Goal: Information Seeking & Learning: Learn about a topic

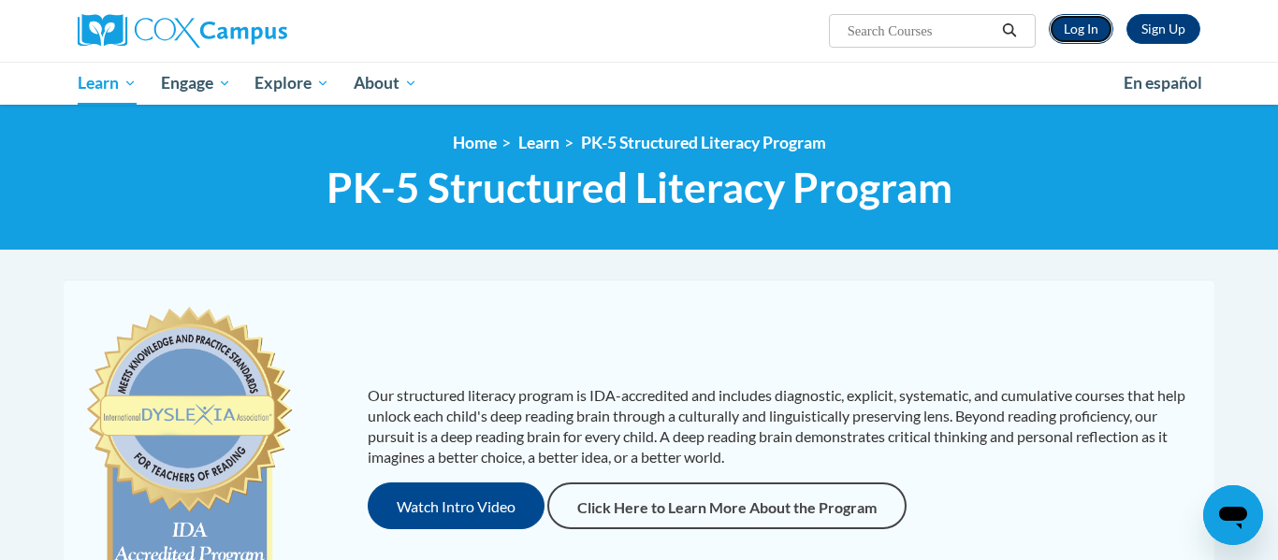
click at [1069, 25] on link "Log In" at bounding box center [1081, 29] width 65 height 30
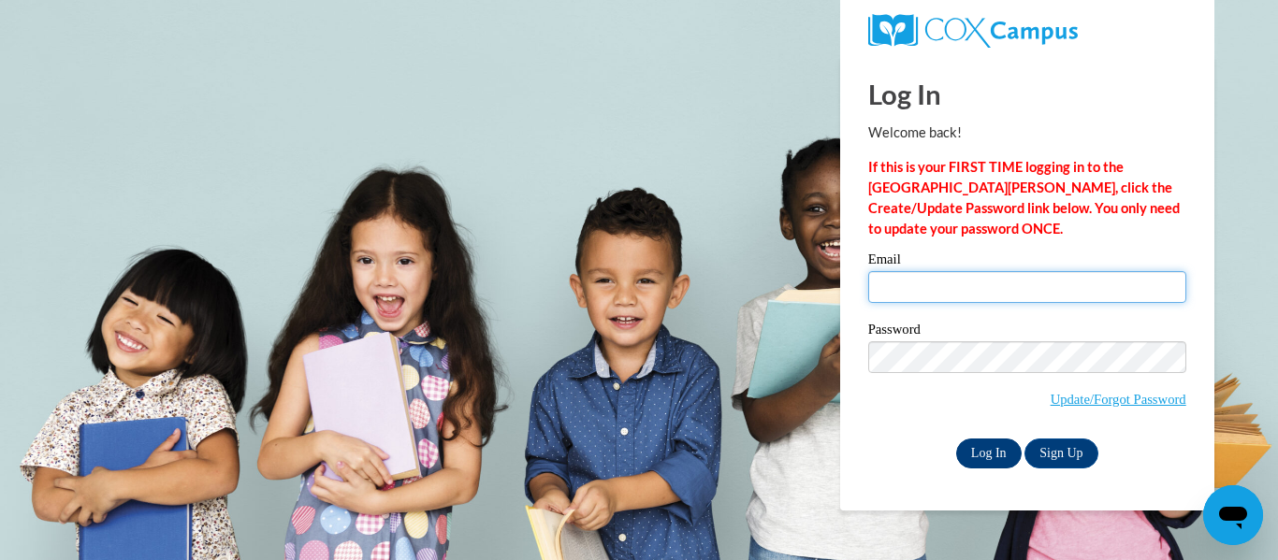
type input "[EMAIL_ADDRESS][DOMAIN_NAME]"
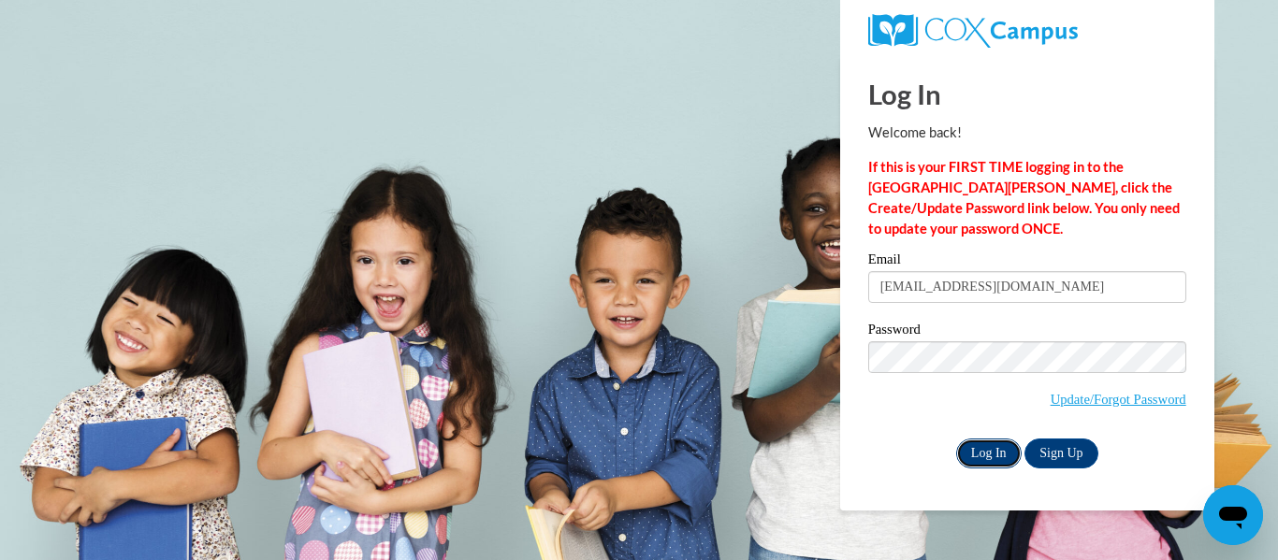
click at [994, 453] on input "Log In" at bounding box center [988, 454] width 65 height 30
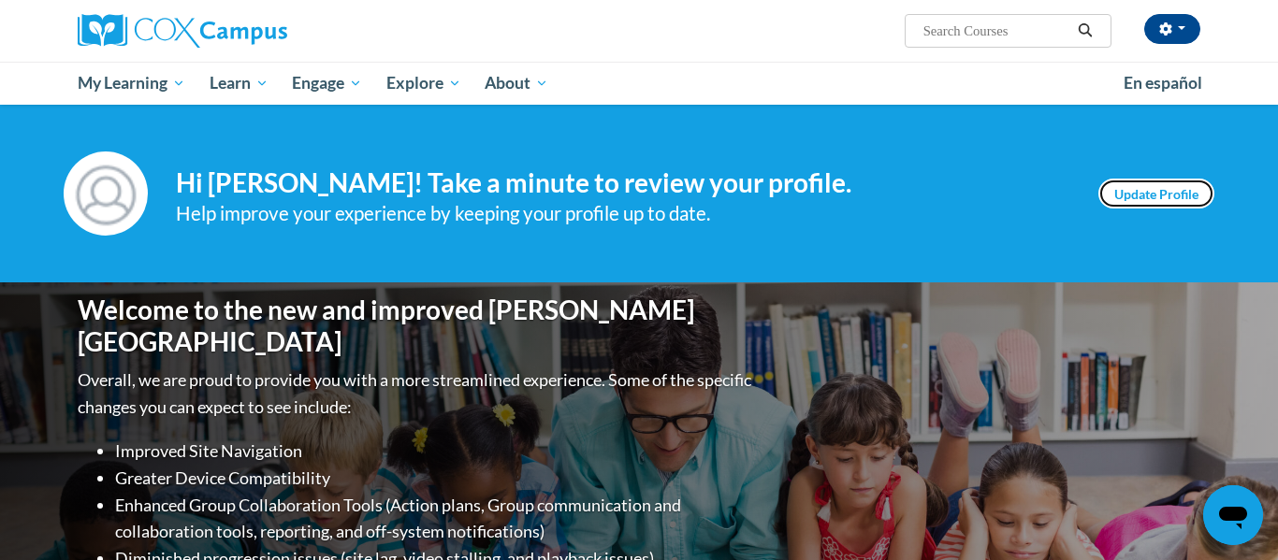
click at [1156, 192] on link "Update Profile" at bounding box center [1156, 194] width 116 height 30
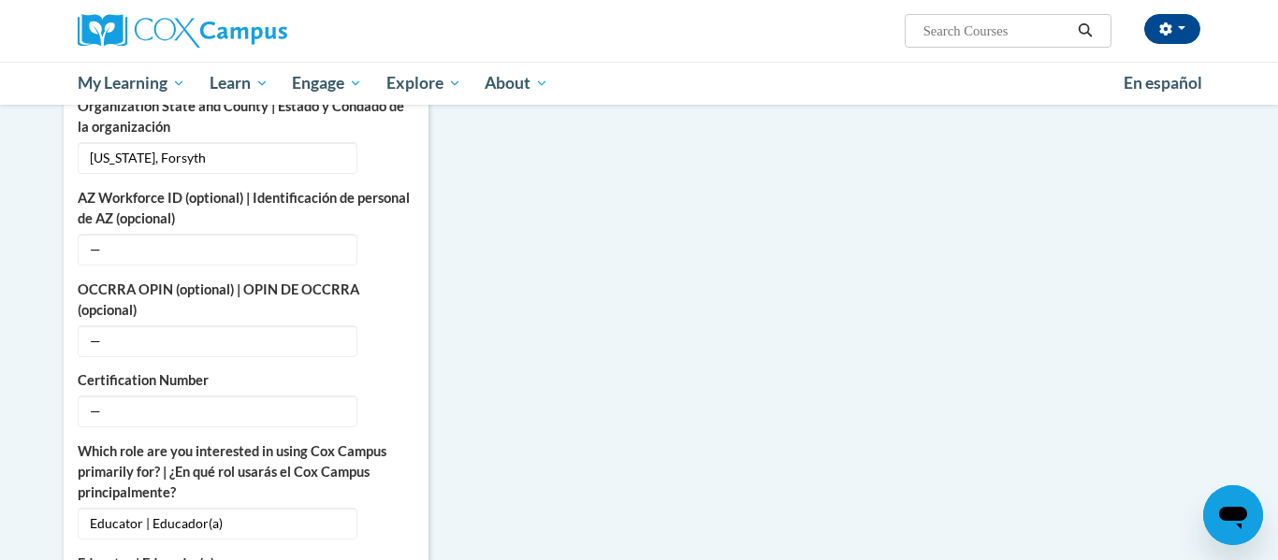
scroll to position [724, 0]
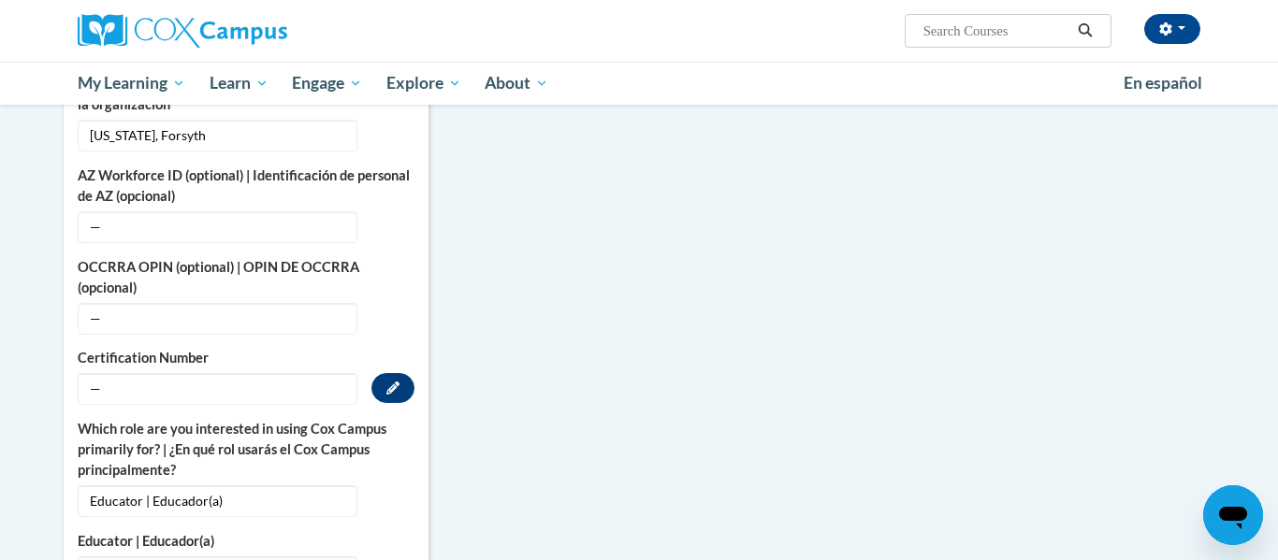
click at [115, 376] on span "—" at bounding box center [218, 389] width 280 height 32
click at [385, 377] on button "Edit" at bounding box center [392, 388] width 43 height 30
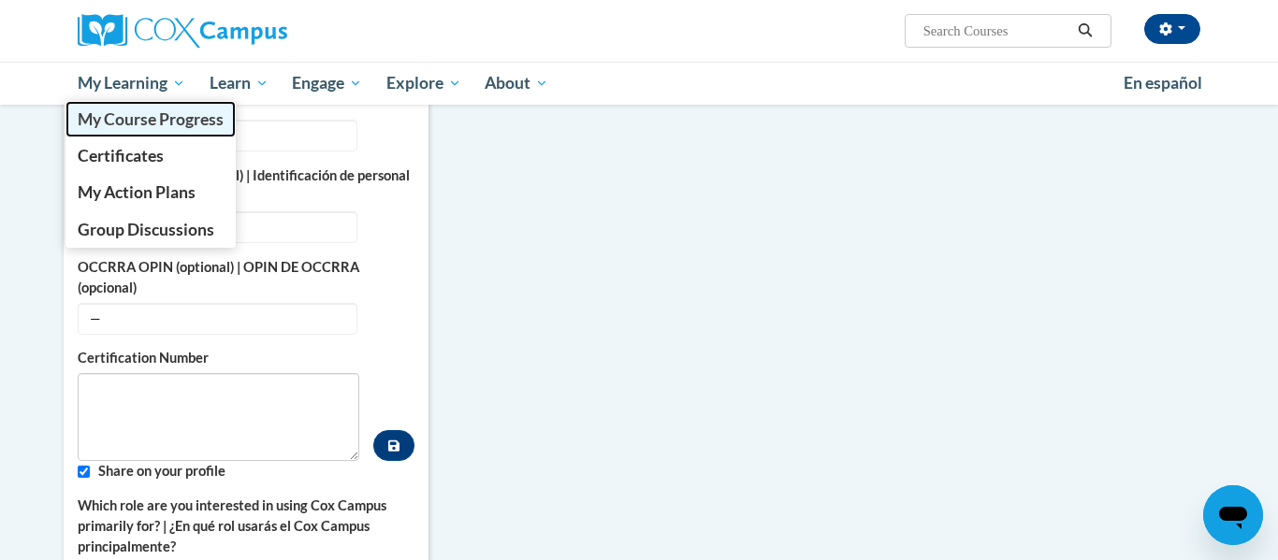
click at [163, 126] on span "My Course Progress" at bounding box center [151, 119] width 146 height 20
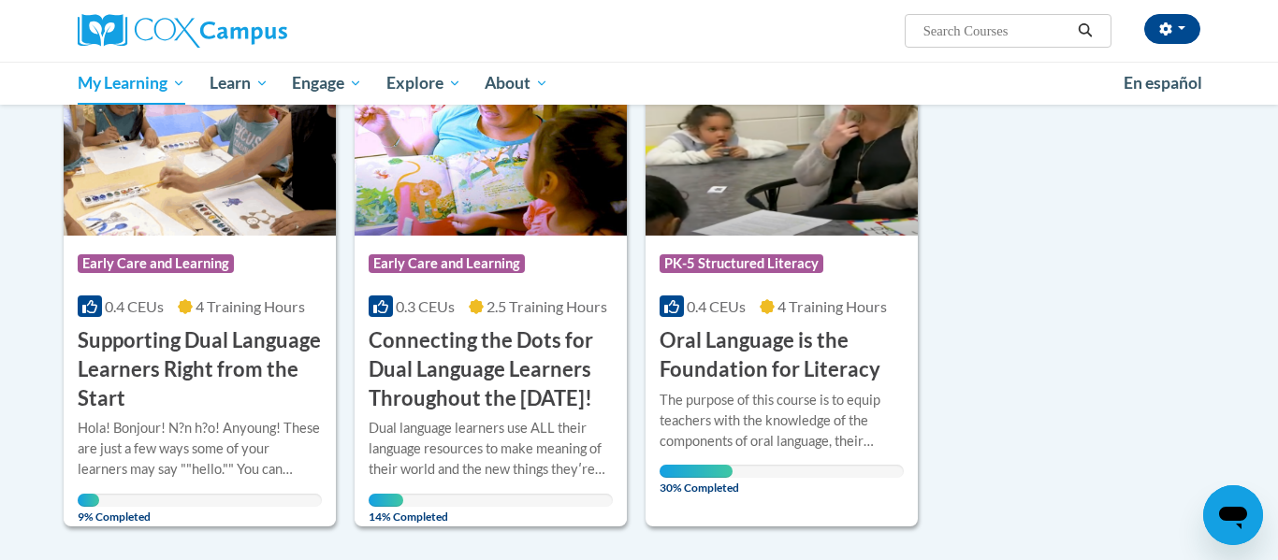
scroll to position [299, 0]
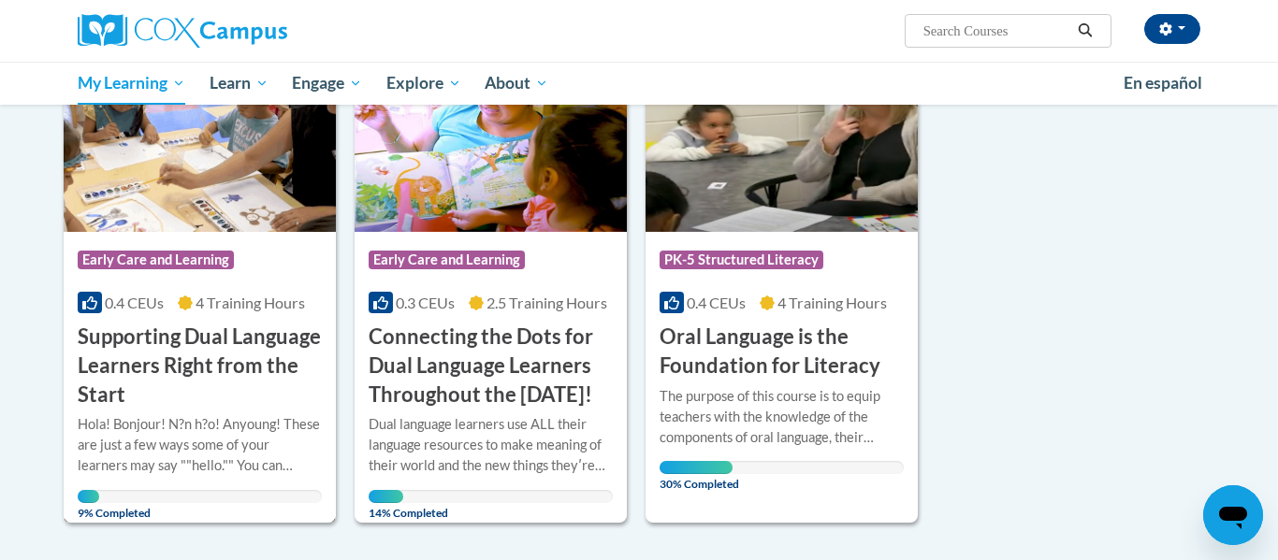
click at [167, 328] on h3 "Supporting Dual Language Learners Right from the Start" at bounding box center [200, 366] width 244 height 86
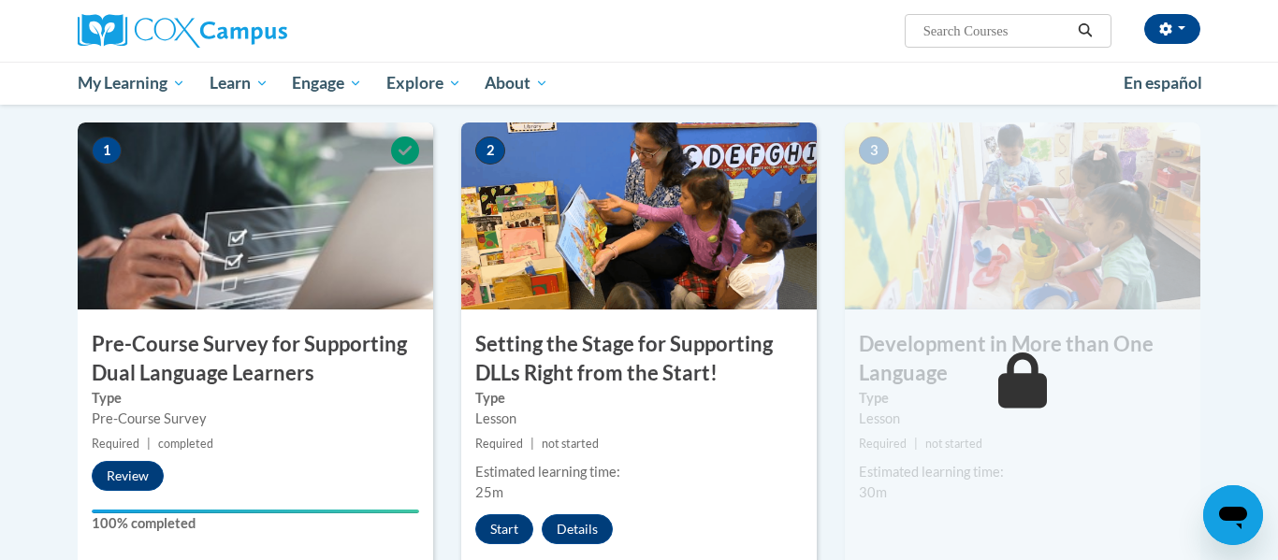
scroll to position [461, 0]
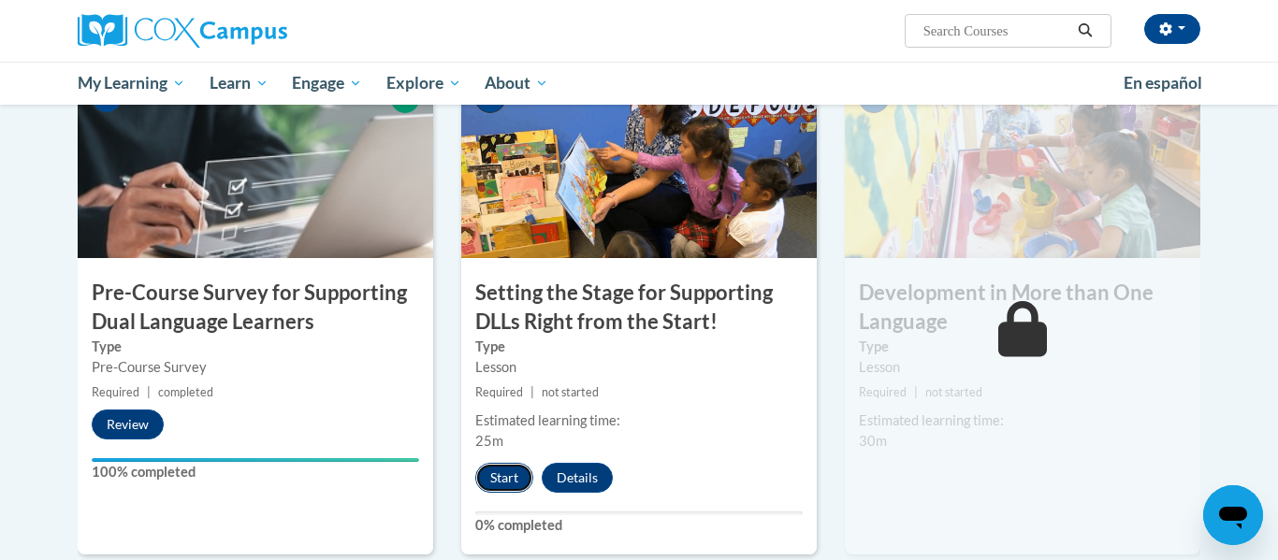
click at [518, 472] on button "Start" at bounding box center [504, 478] width 58 height 30
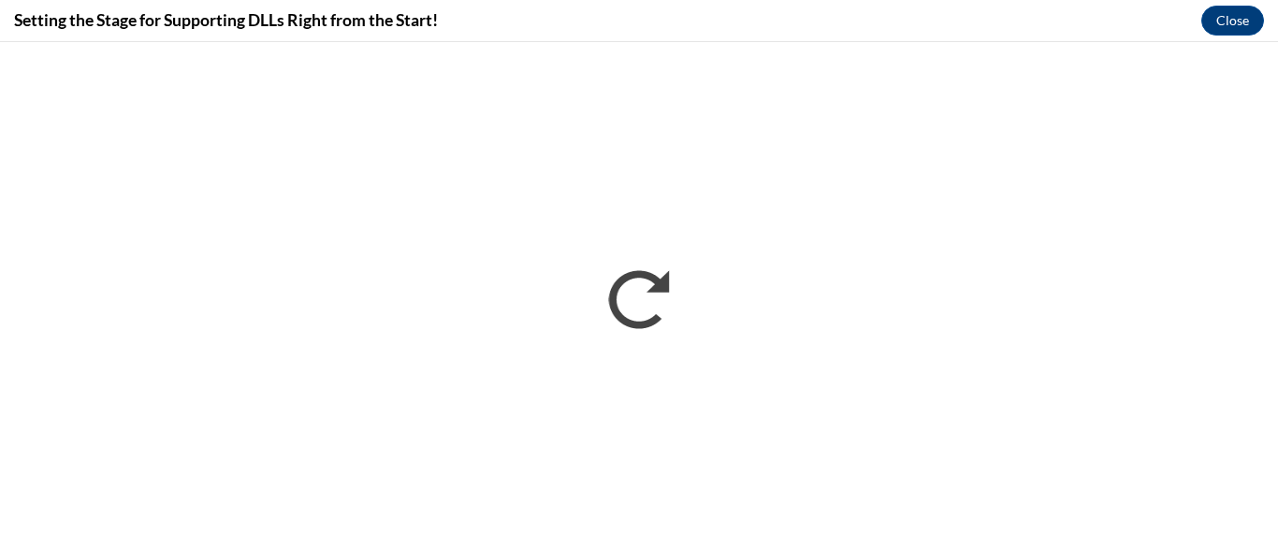
scroll to position [0, 0]
